Goal: Task Accomplishment & Management: Manage account settings

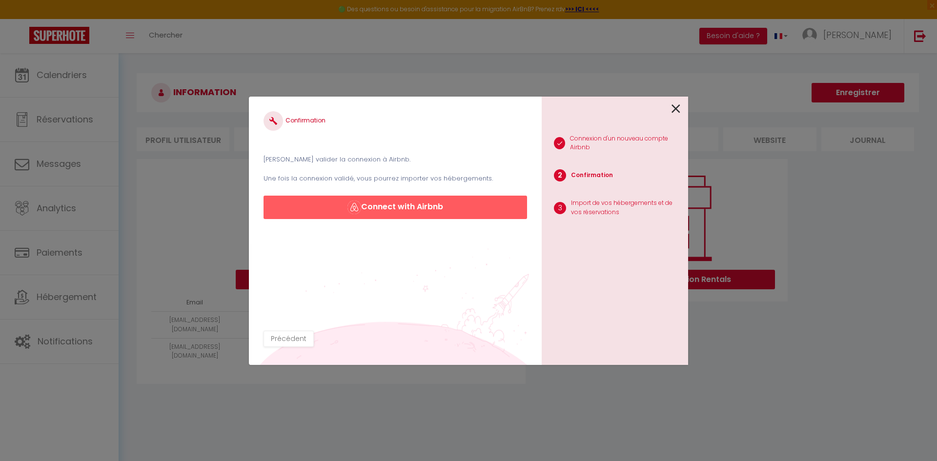
click at [679, 110] on icon at bounding box center [676, 109] width 9 height 15
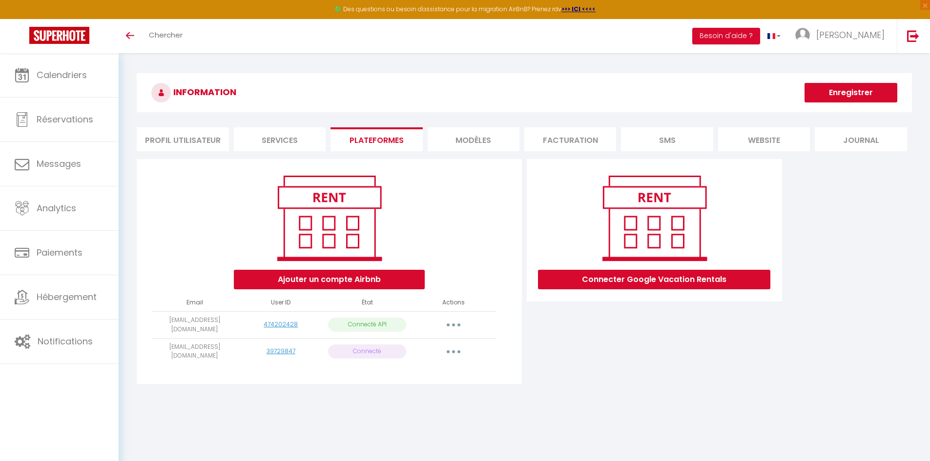
click at [456, 349] on button "button" at bounding box center [453, 352] width 27 height 16
click at [394, 404] on link "Reconnecter le compte" at bounding box center [410, 409] width 108 height 17
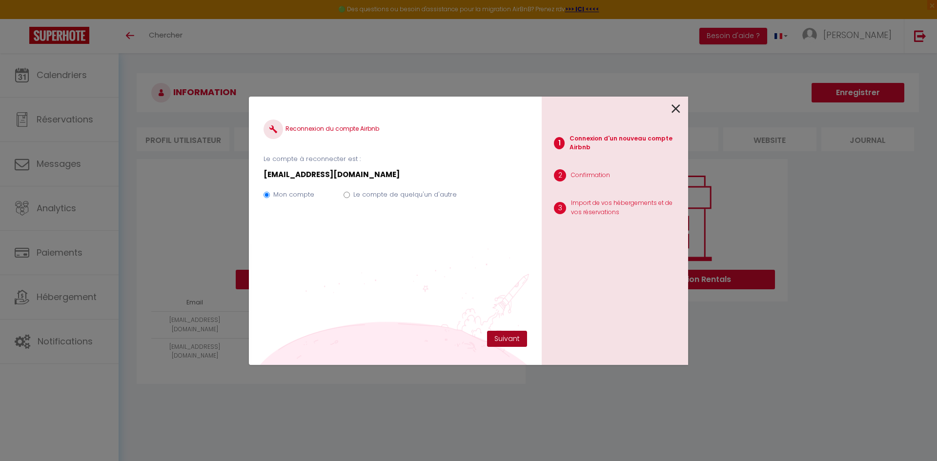
click at [510, 346] on button "Suivant" at bounding box center [507, 339] width 40 height 17
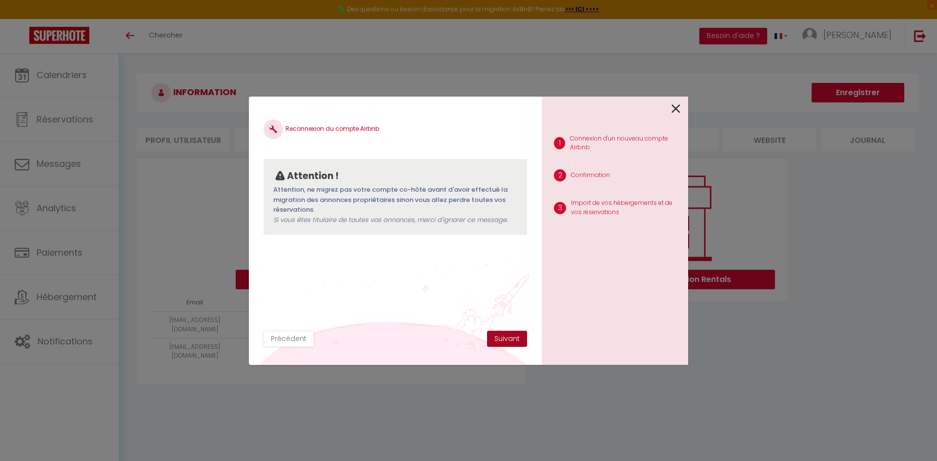
click at [510, 346] on button "Suivant" at bounding box center [507, 339] width 40 height 17
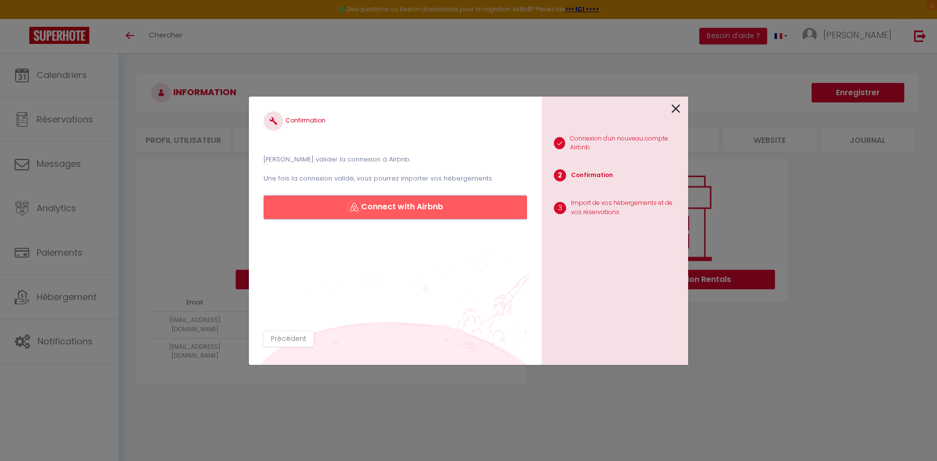
click at [422, 203] on button "Connect with Airbnb" at bounding box center [396, 207] width 264 height 23
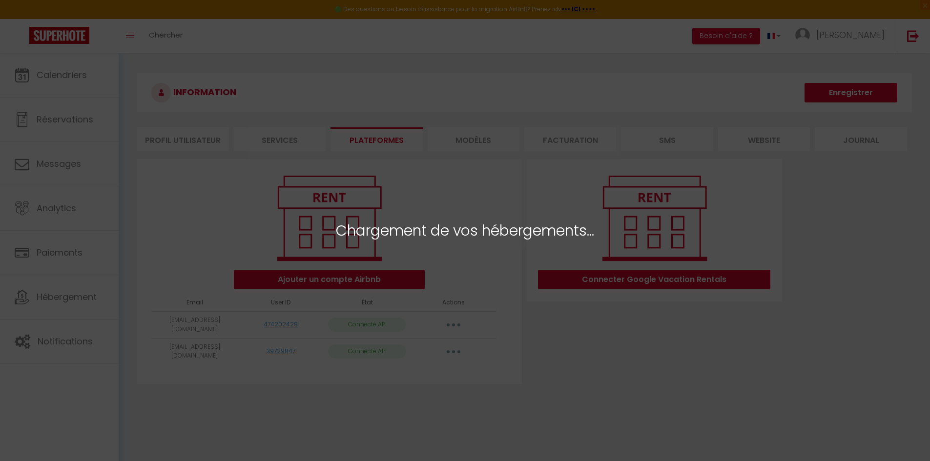
select select "51123"
select select "51125"
select select "51126"
select select "51139"
select select "51122"
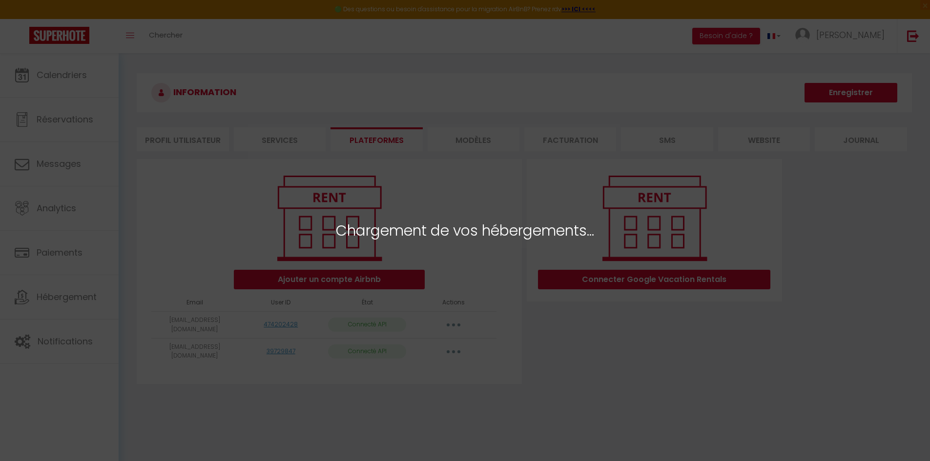
select select "51120"
select select "51128"
select select "51127"
select select "51121"
select select
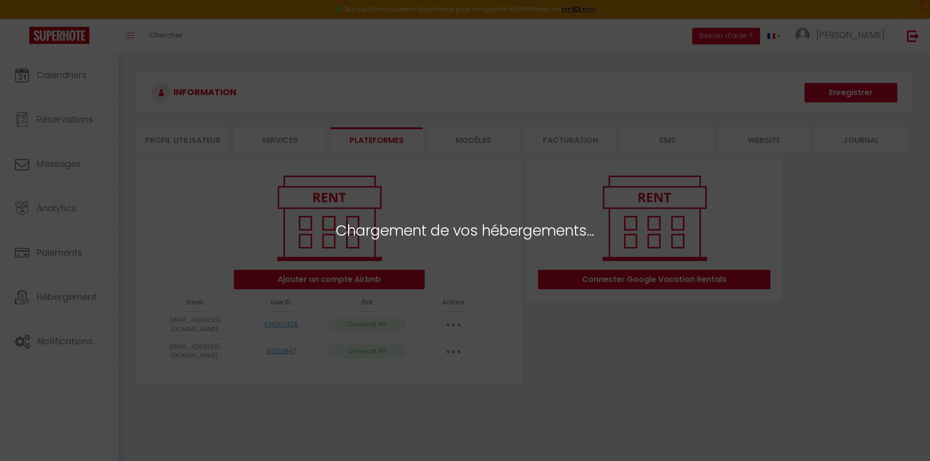
select select
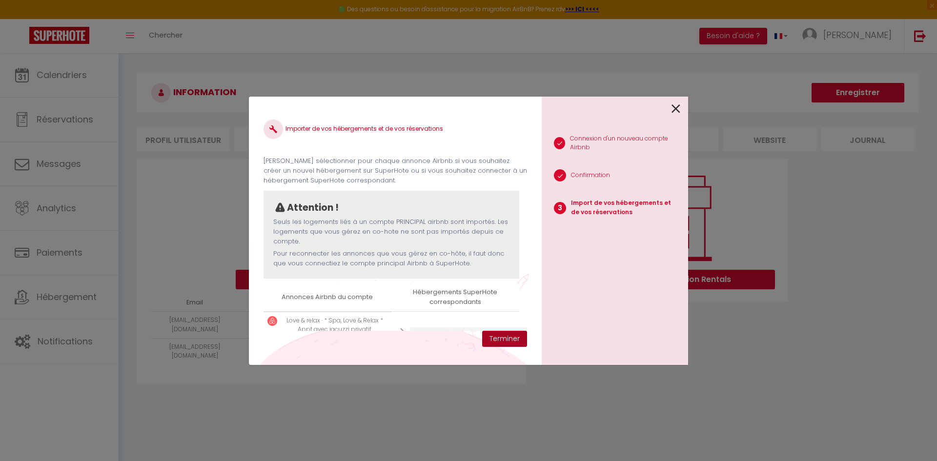
click at [500, 341] on button "Terminer" at bounding box center [504, 339] width 45 height 17
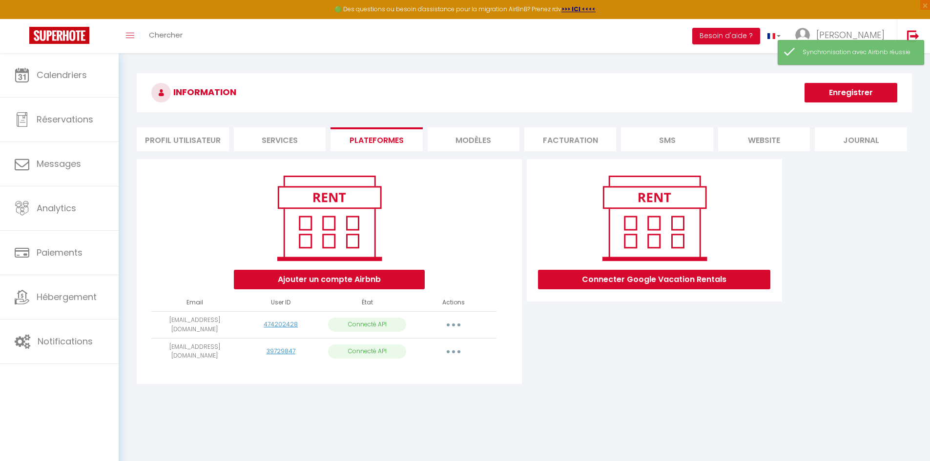
click at [453, 345] on button "button" at bounding box center [453, 352] width 27 height 16
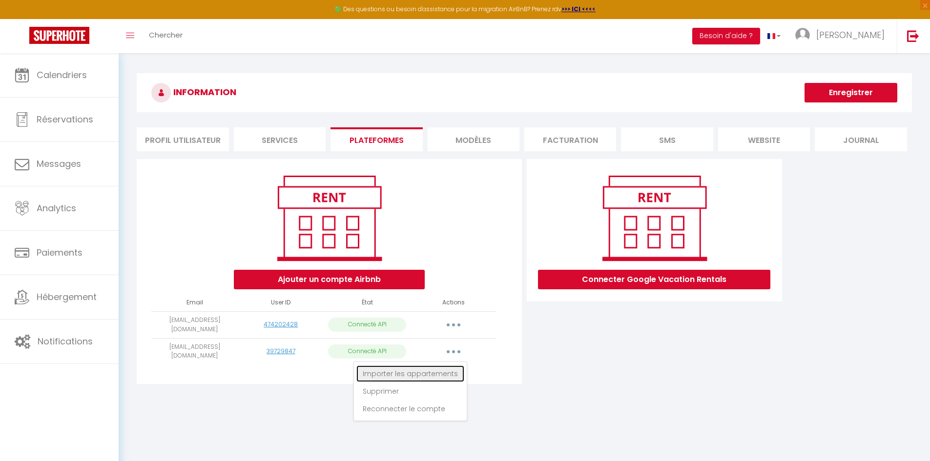
click at [396, 371] on link "Importer les appartements" at bounding box center [410, 374] width 108 height 17
select select
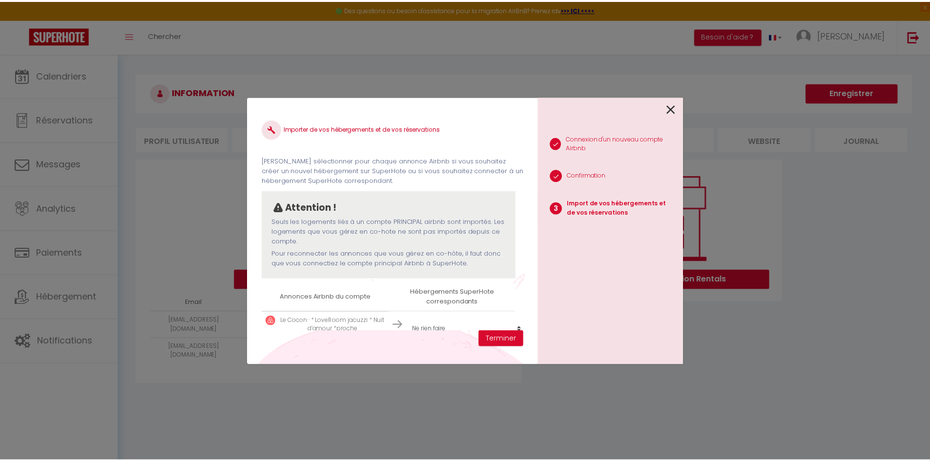
scroll to position [77, 0]
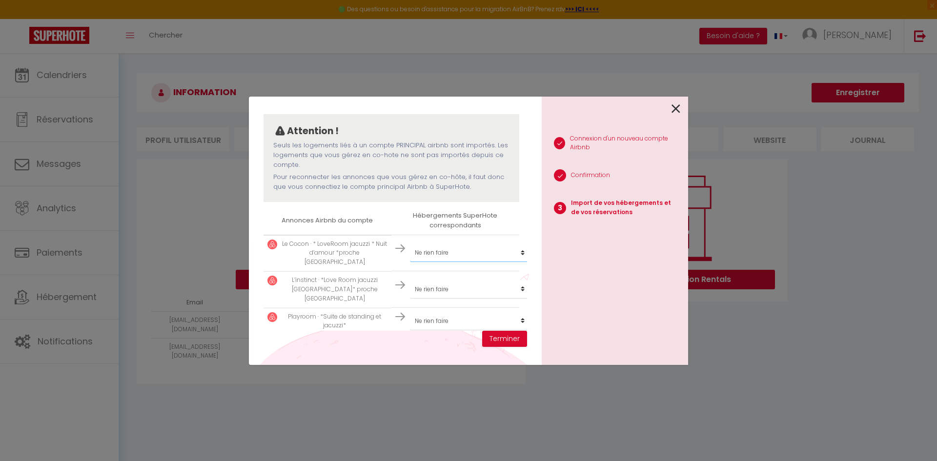
click at [431, 253] on select "Créer un nouvel hébergement Ne rien faire BLACK AND WHITE ALCOVE APARTé LOVE AN…" at bounding box center [470, 253] width 120 height 19
select select "51134"
click at [410, 244] on select "Créer un nouvel hébergement Ne rien faire BLACK AND WHITE ALCOVE APARTé LOVE AN…" at bounding box center [470, 253] width 120 height 19
click at [427, 280] on select "Créer un nouvel hébergement Ne rien faire BLACK AND WHITE ALCOVE APARTé LOVE AN…" at bounding box center [470, 289] width 120 height 19
select select "51135"
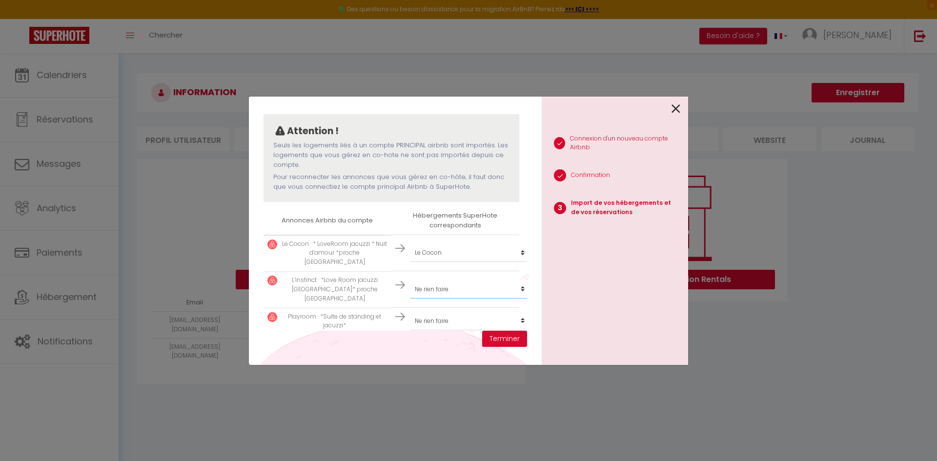
click at [410, 280] on select "Créer un nouvel hébergement Ne rien faire BLACK AND WHITE ALCOVE APARTé LOVE AN…" at bounding box center [470, 289] width 120 height 19
click at [430, 312] on select "Créer un nouvel hébergement Ne rien faire BLACK AND WHITE ALCOVE APARTé LOVE AN…" at bounding box center [470, 321] width 120 height 19
select select "51136"
click at [410, 312] on select "Créer un nouvel hébergement Ne rien faire BLACK AND WHITE ALCOVE APARTé LOVE AN…" at bounding box center [470, 321] width 120 height 19
click at [495, 345] on button "Terminer" at bounding box center [504, 339] width 45 height 17
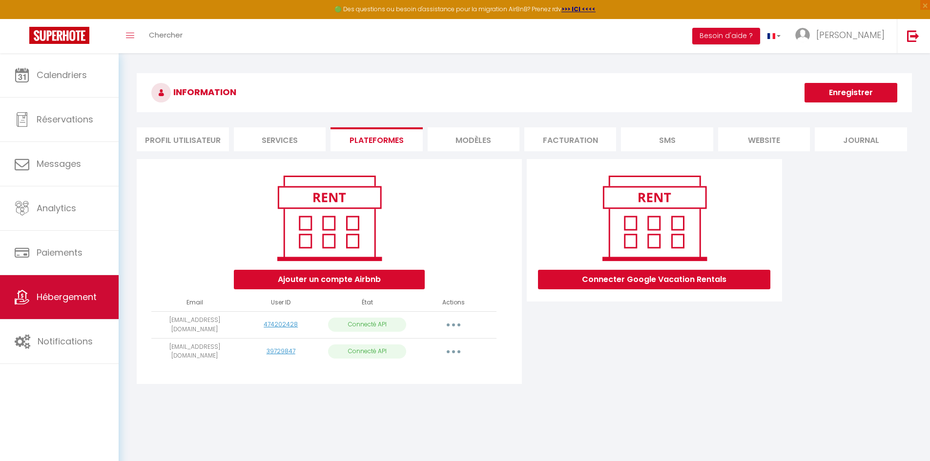
click at [62, 291] on span "Hébergement" at bounding box center [67, 297] width 60 height 12
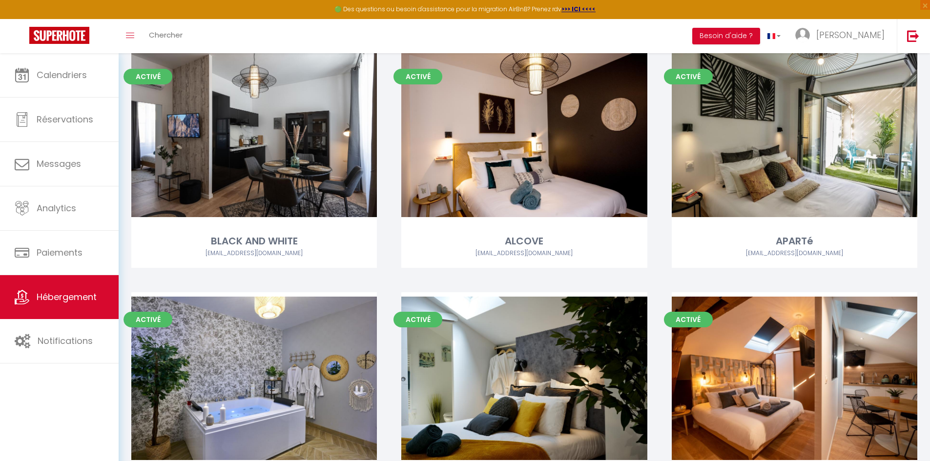
scroll to position [76, 0]
